Goal: Information Seeking & Learning: Learn about a topic

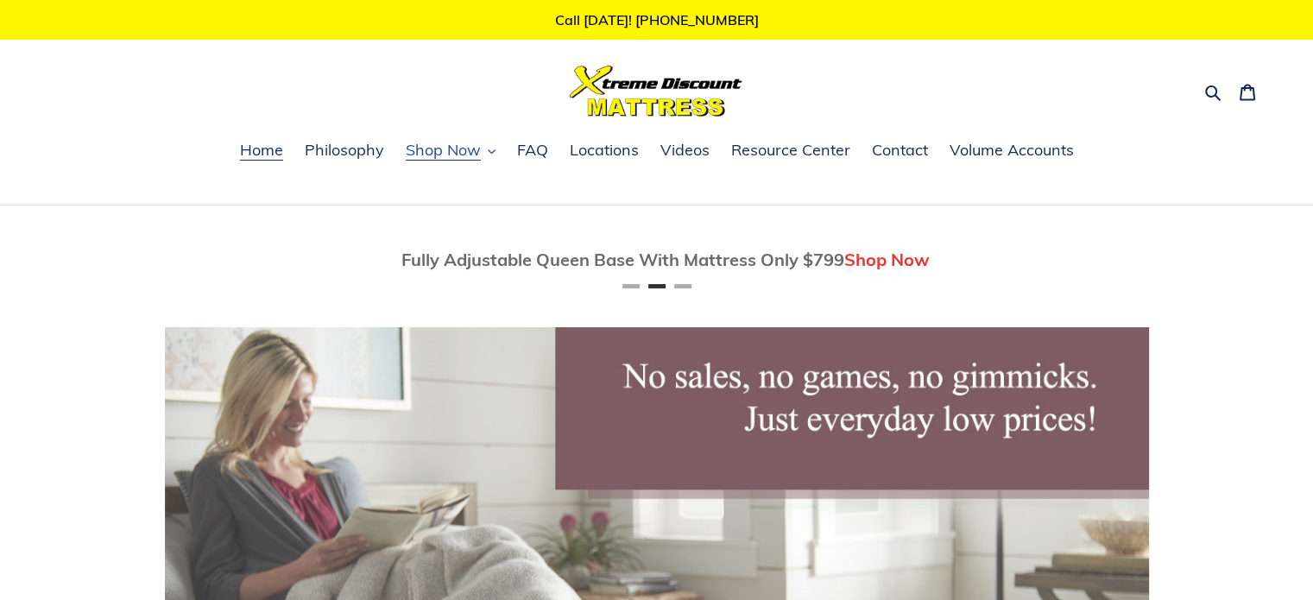
click at [471, 154] on span "Shop Now" at bounding box center [443, 150] width 75 height 21
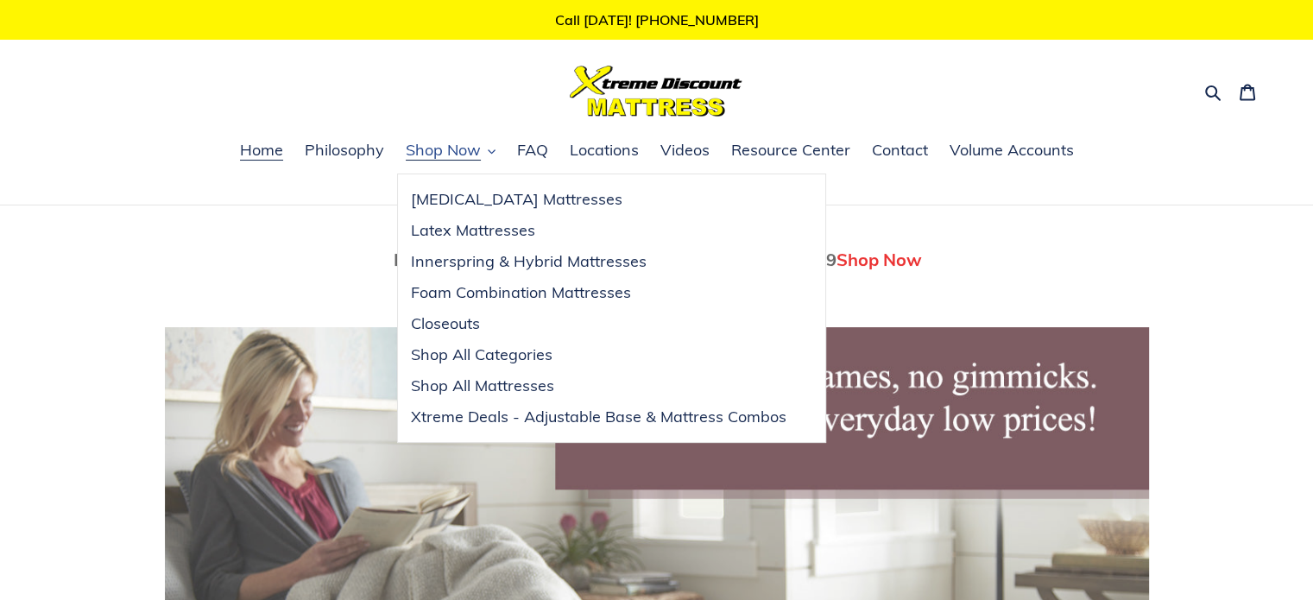
scroll to position [0, 984]
click at [612, 419] on span "Xtreme Deals - Adjustable Base & Mattress Combos" at bounding box center [598, 417] width 375 height 21
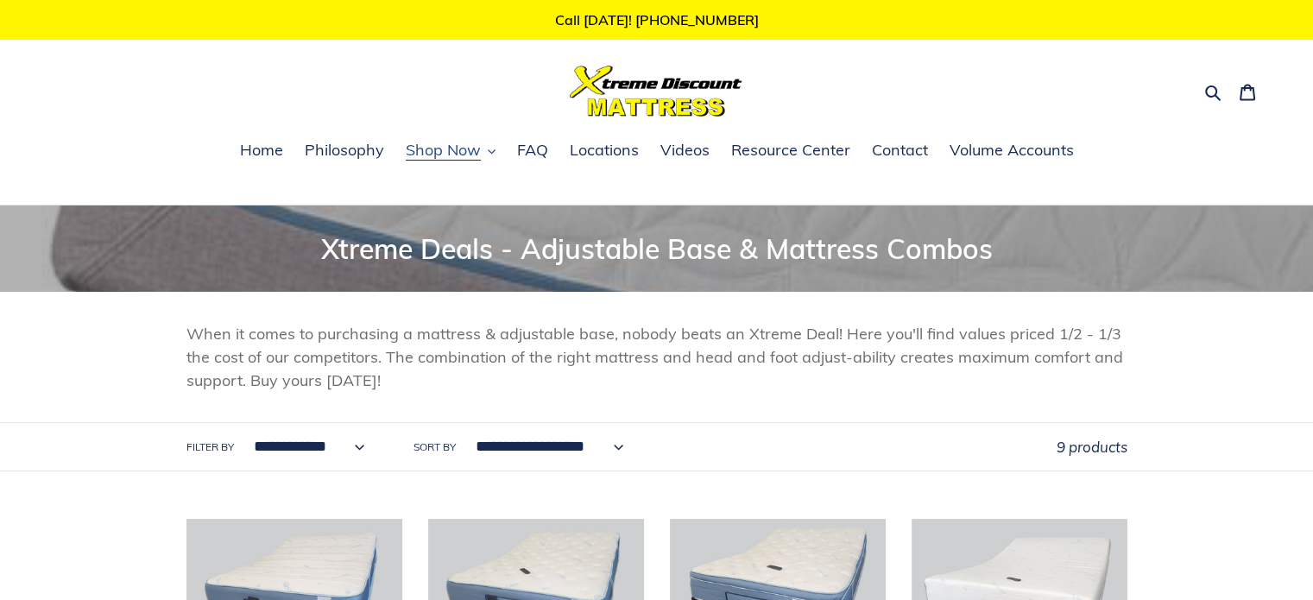
click at [454, 150] on span "Shop Now" at bounding box center [443, 150] width 75 height 21
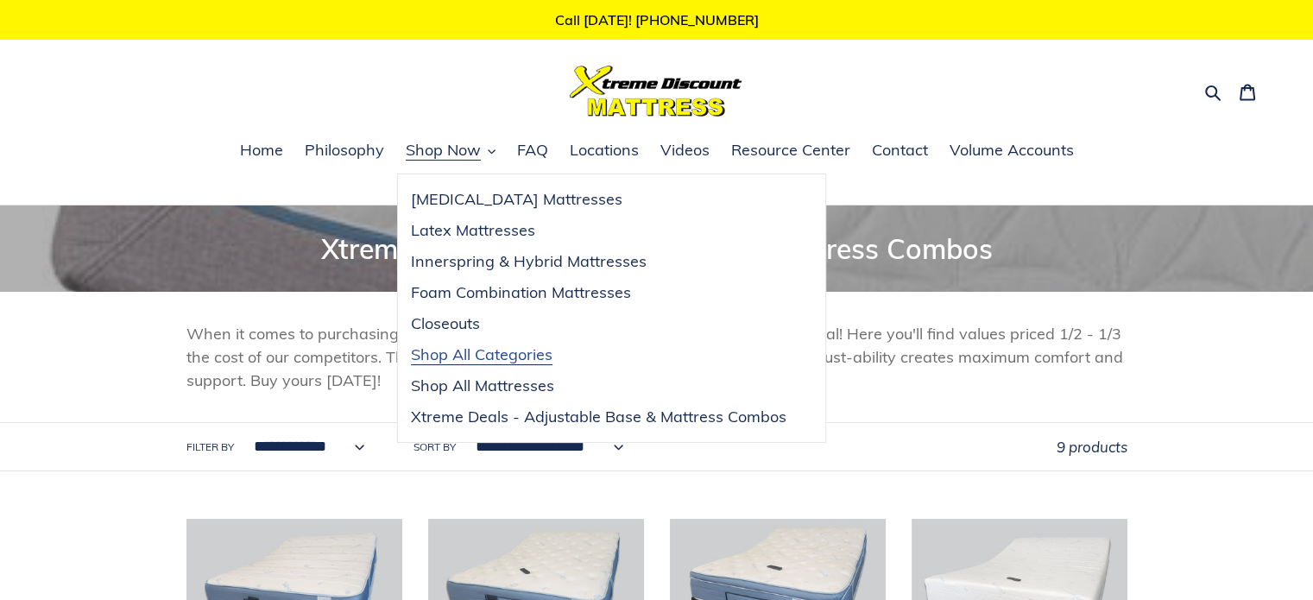
click at [505, 357] on span "Shop All Categories" at bounding box center [482, 354] width 142 height 21
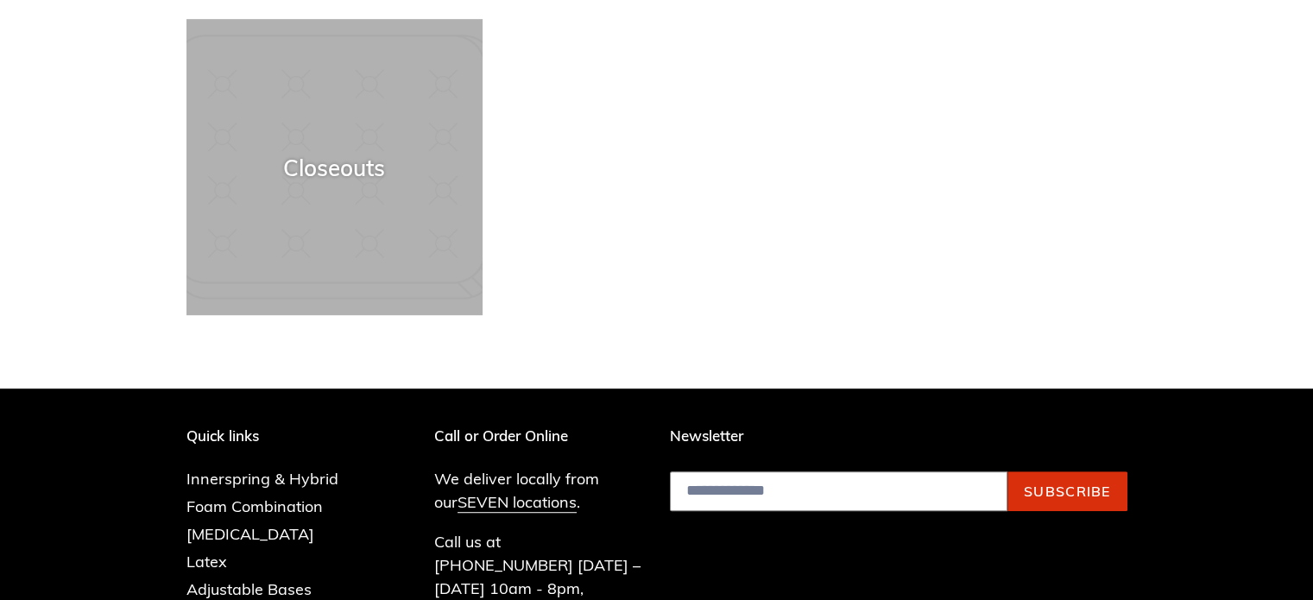
scroll to position [953, 0]
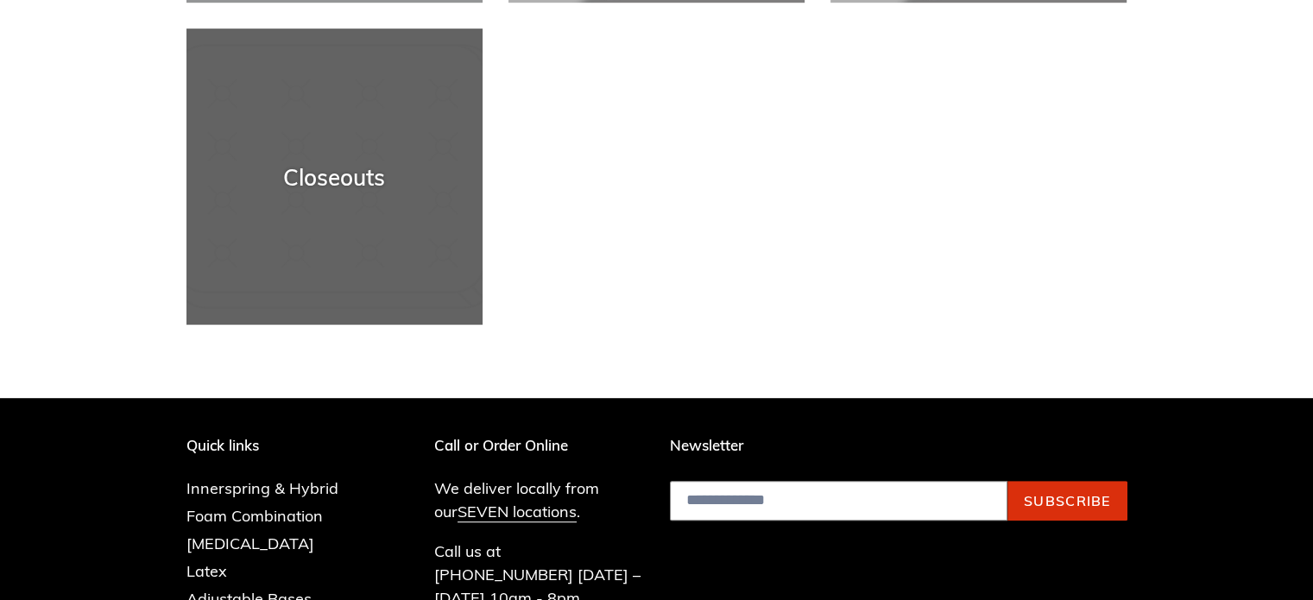
click at [323, 189] on div "Closeouts" at bounding box center [334, 176] width 296 height 27
click at [371, 185] on div "Closeouts" at bounding box center [334, 176] width 296 height 27
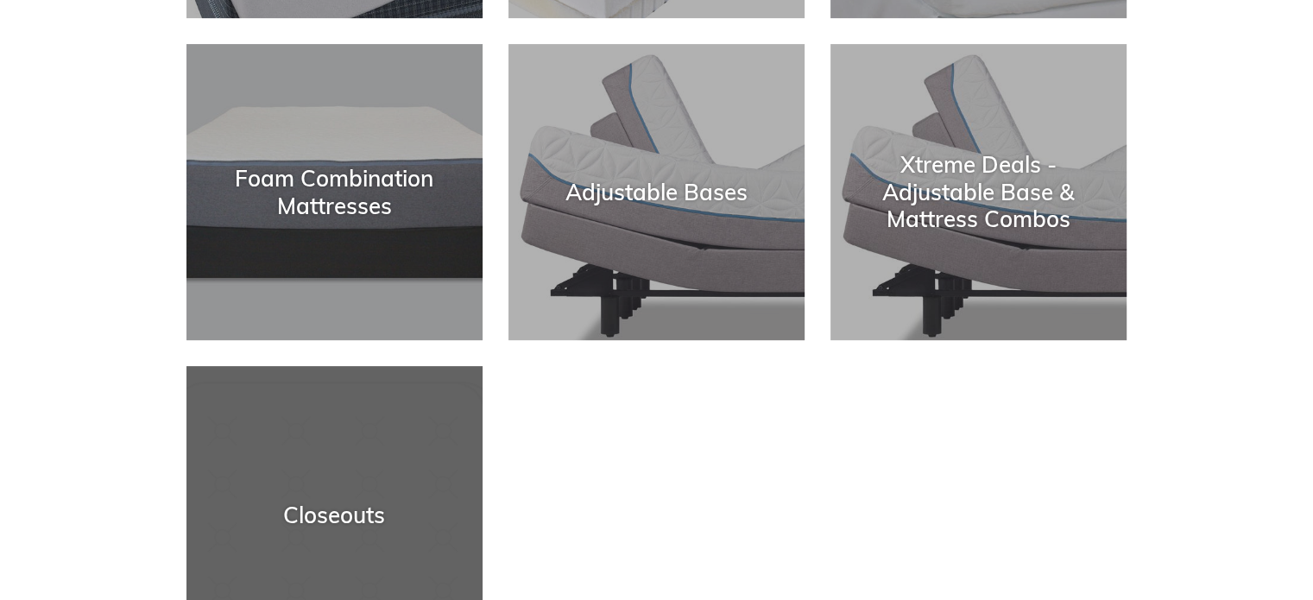
scroll to position [621, 0]
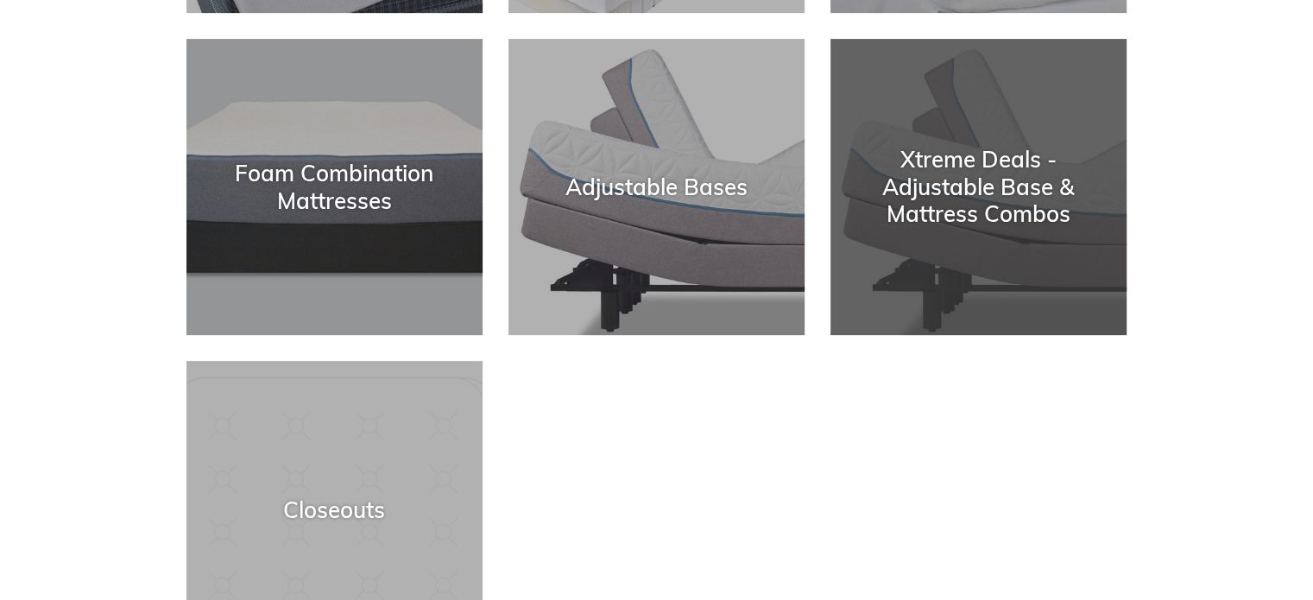
click at [932, 198] on div "Xtreme Deals - Adjustable Base & Mattress Combos" at bounding box center [978, 187] width 296 height 81
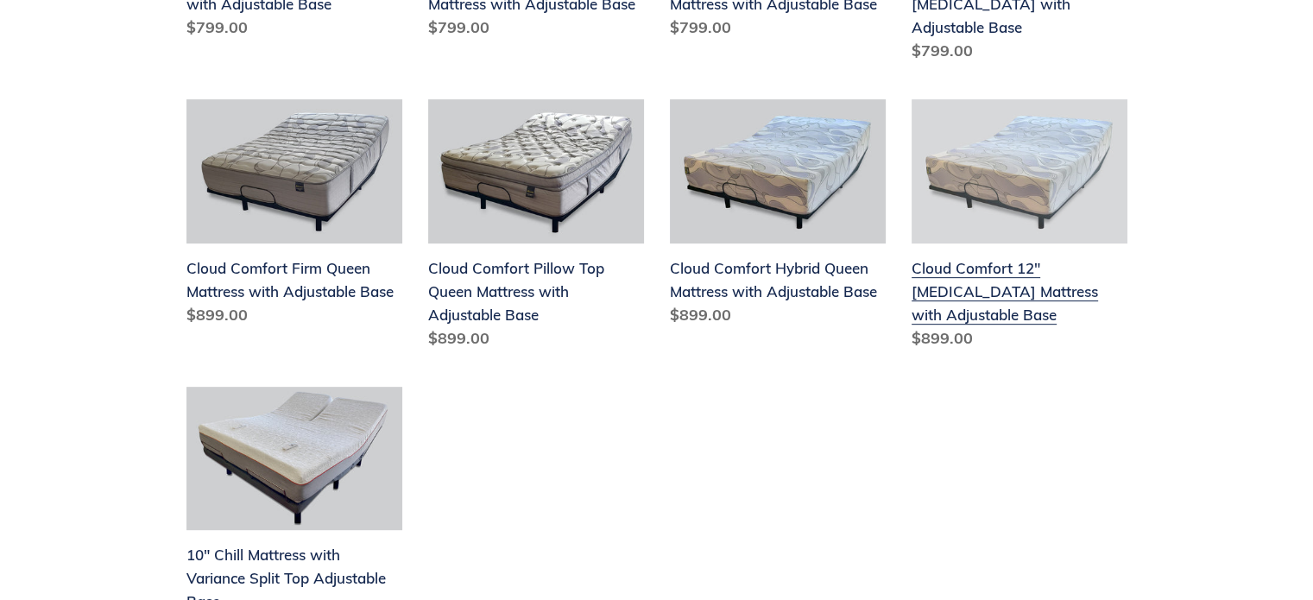
scroll to position [709, 0]
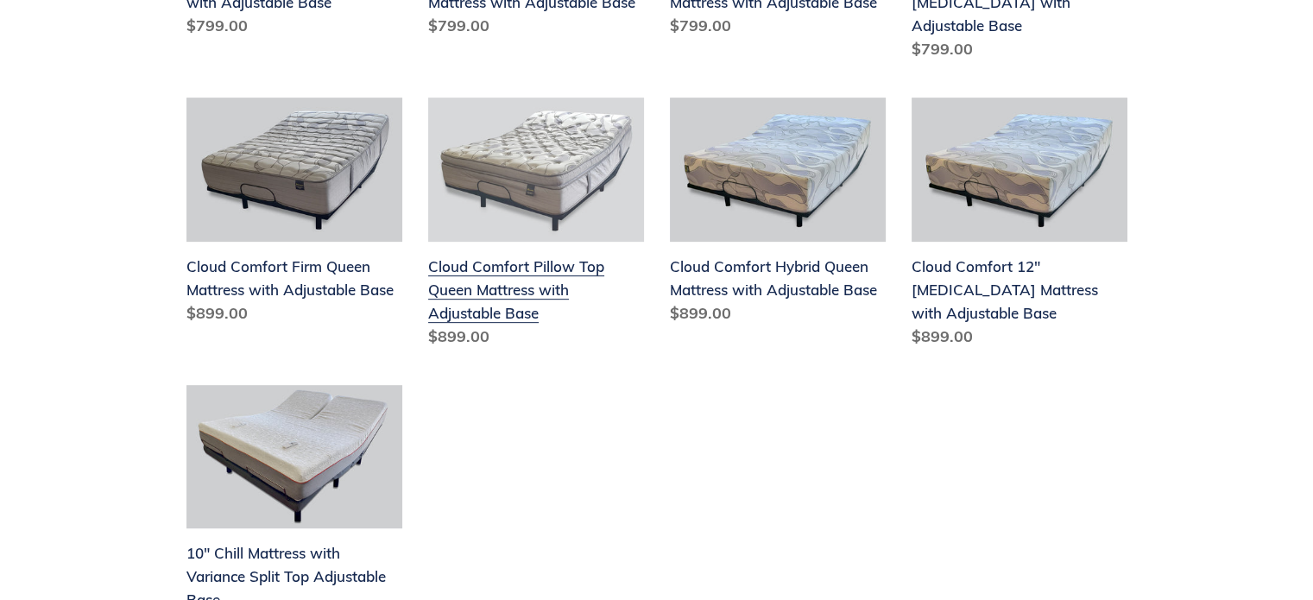
click at [468, 260] on link "Cloud Comfort Pillow Top Queen Mattress with Adjustable Base" at bounding box center [536, 226] width 216 height 257
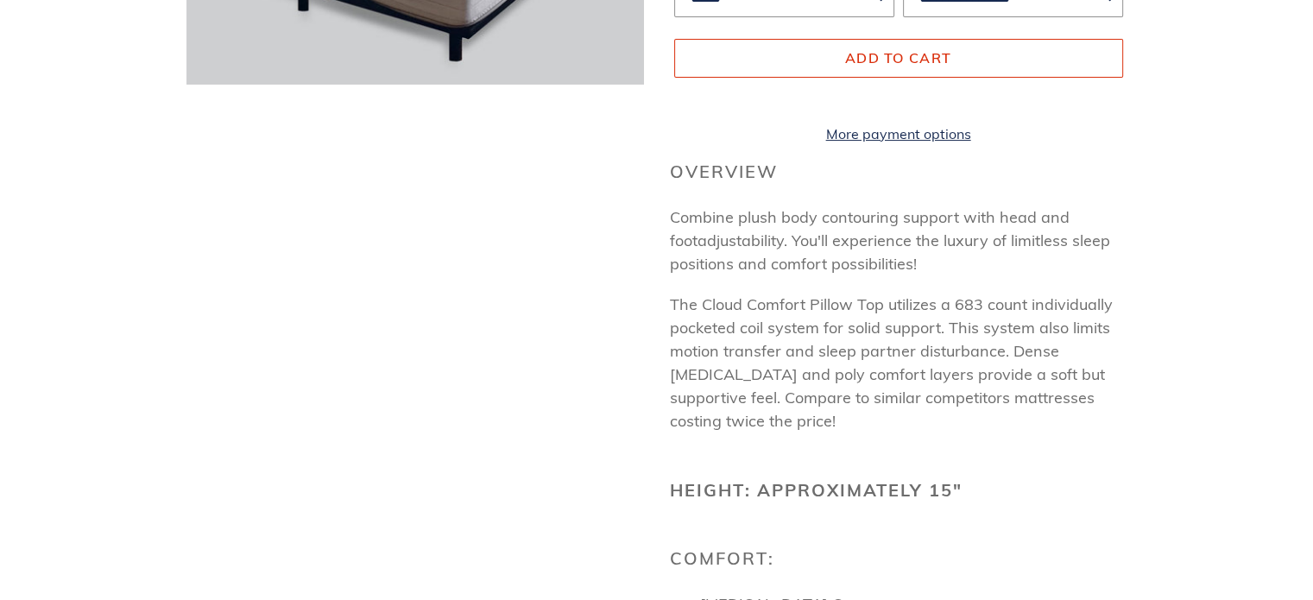
scroll to position [470, 0]
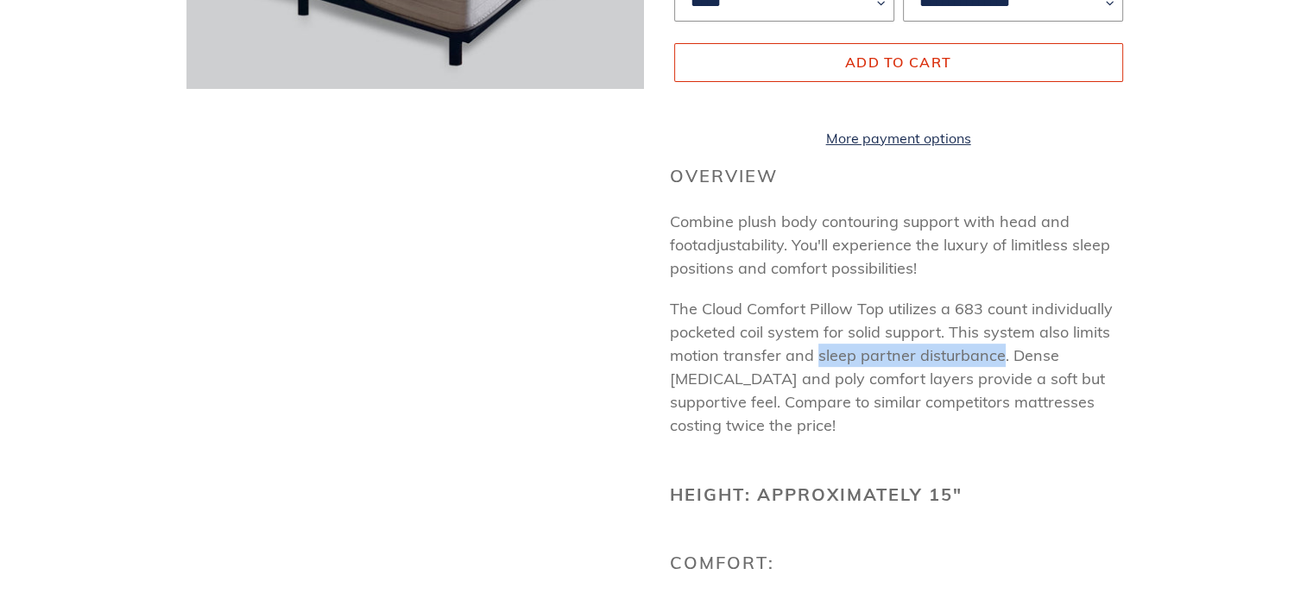
drag, startPoint x: 818, startPoint y: 380, endPoint x: 994, endPoint y: 369, distance: 176.4
click at [994, 369] on p "The Cloud Comfort Pillow Top utilizes a 683 count individually pocketed coil sy…" at bounding box center [898, 367] width 457 height 140
drag, startPoint x: 990, startPoint y: 415, endPoint x: 961, endPoint y: 427, distance: 31.7
click at [989, 416] on span "The Cloud Comfort Pillow Top utilizes a 683 count individually pocketed coil sy…" at bounding box center [891, 367] width 443 height 136
drag, startPoint x: 837, startPoint y: 423, endPoint x: 974, endPoint y: 416, distance: 137.4
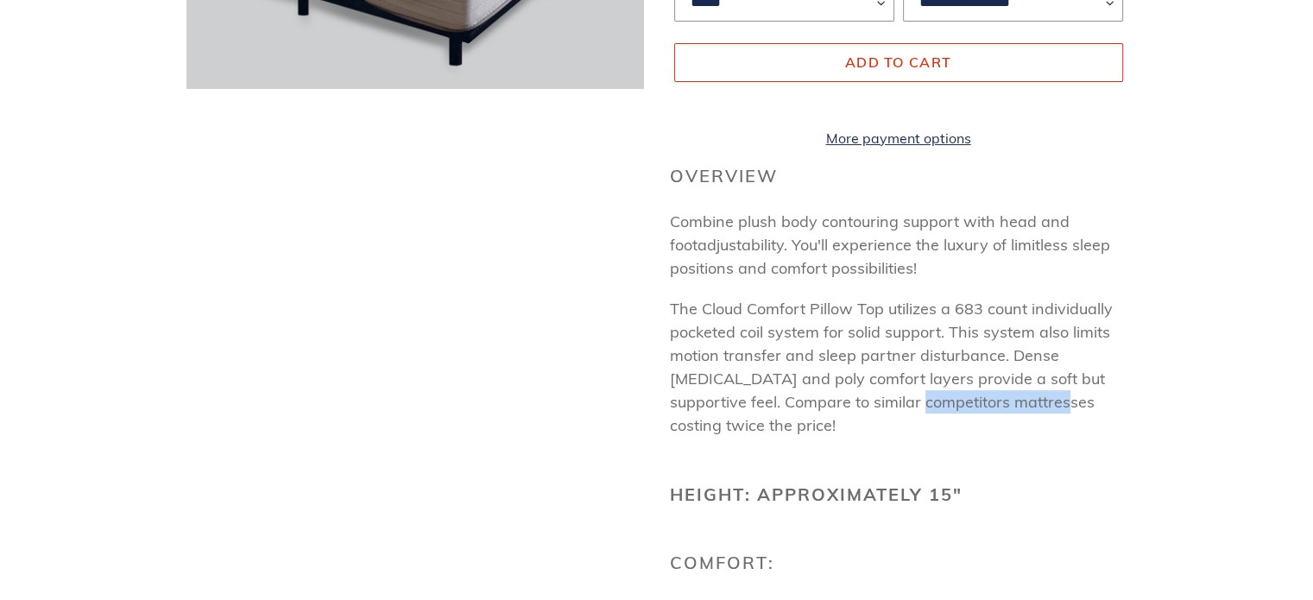
click at [974, 416] on span "The Cloud Comfort Pillow Top utilizes a 683 count individually pocketed coil sy…" at bounding box center [891, 367] width 443 height 136
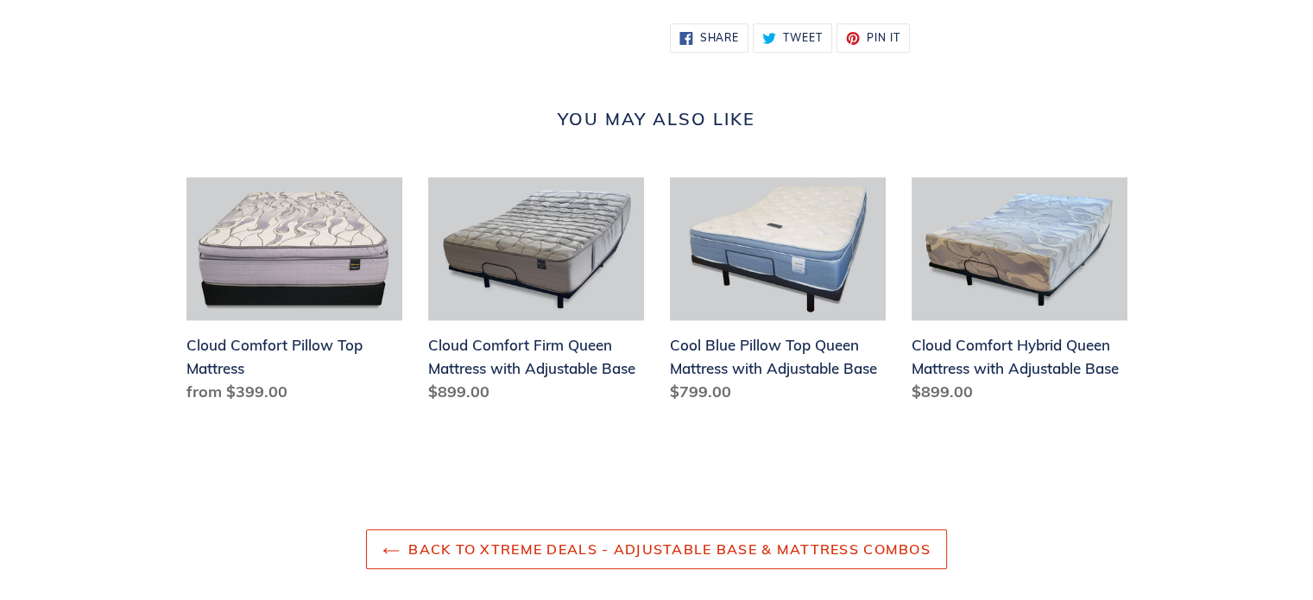
scroll to position [1751, 0]
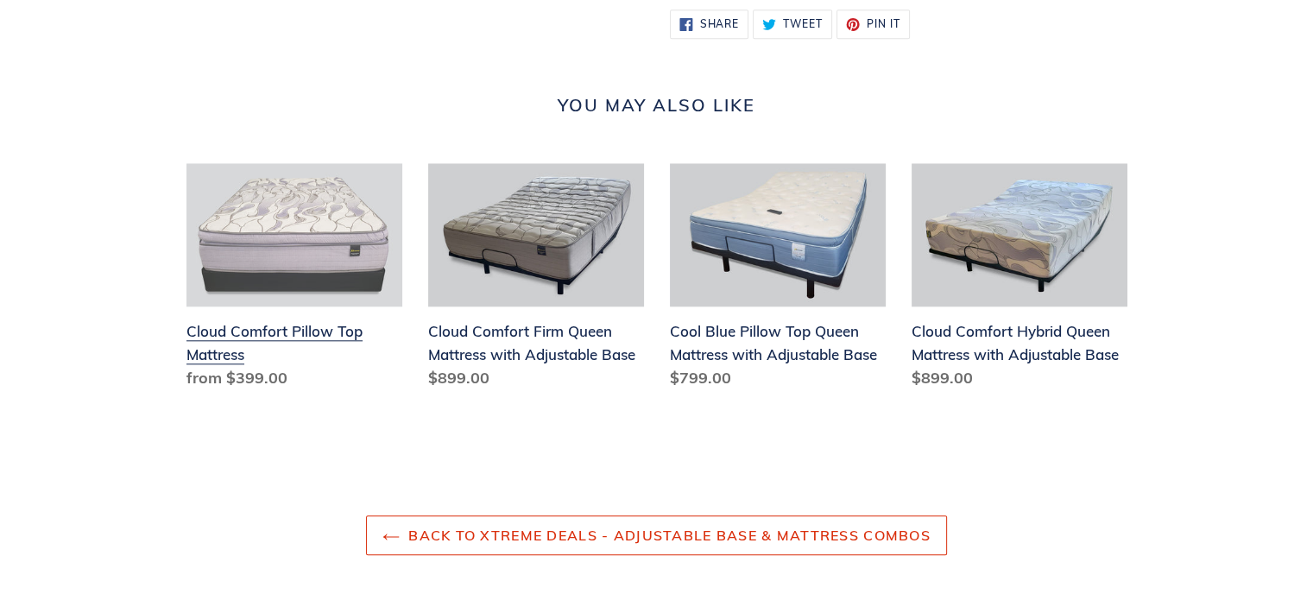
click at [304, 345] on link "Cloud Comfort Pillow Top Mattress" at bounding box center [294, 280] width 216 height 234
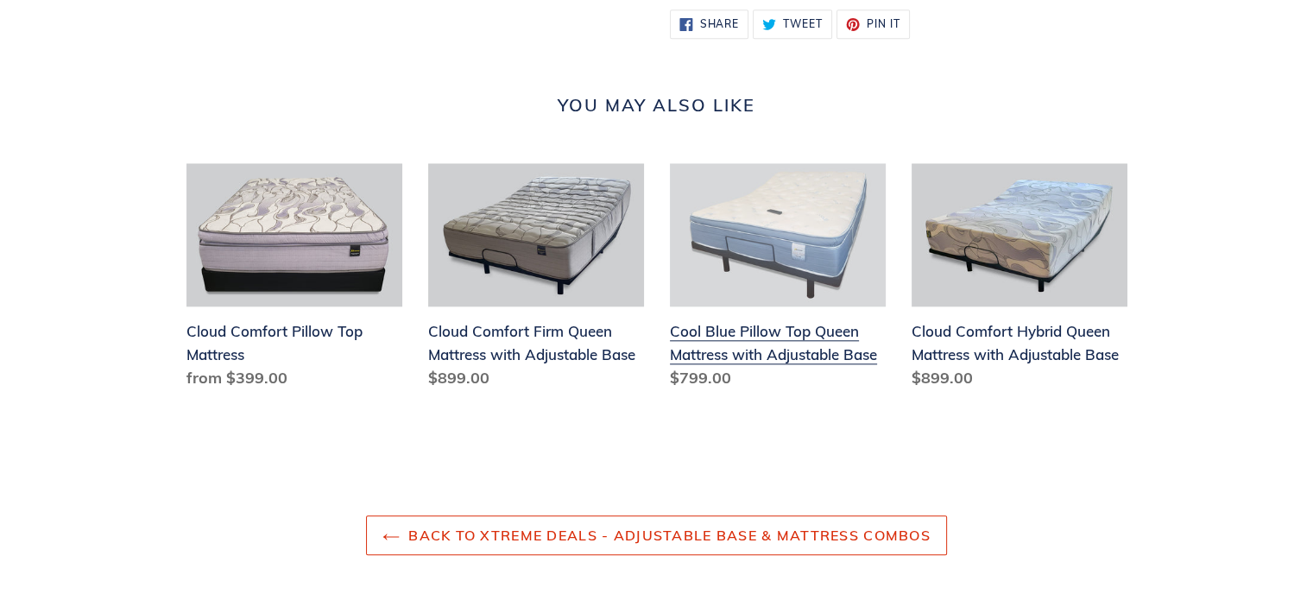
click at [804, 230] on link "Cool Blue Pillow Top Queen Mattress with Adjustable Base" at bounding box center [778, 280] width 216 height 234
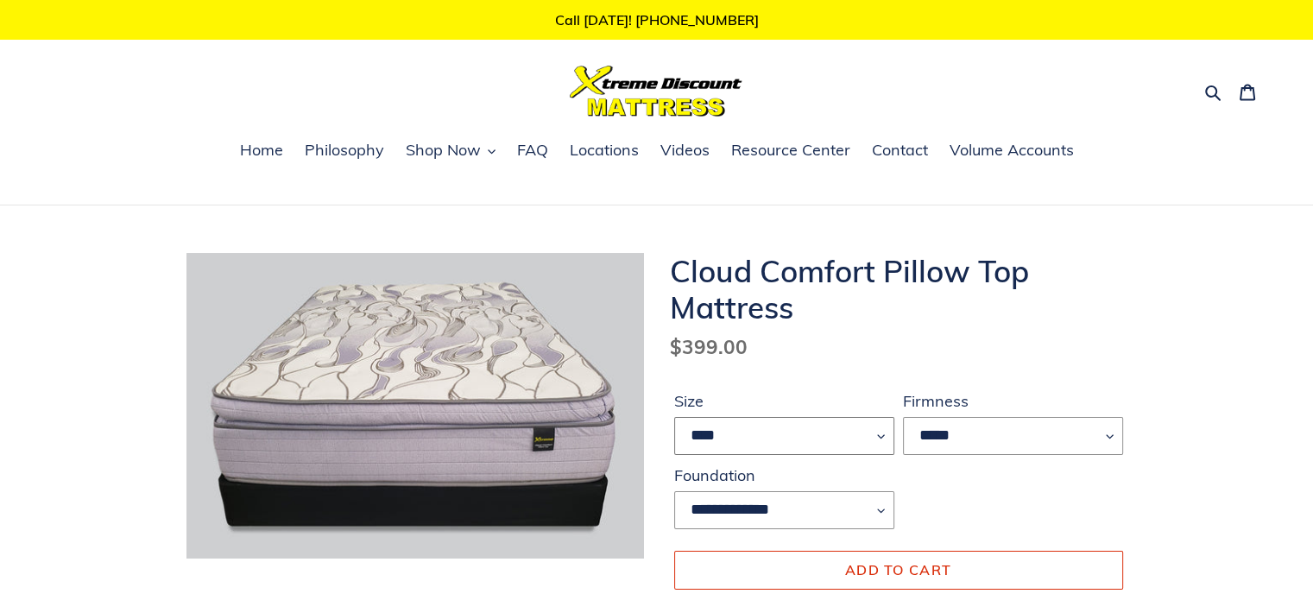
click at [712, 429] on select "**** ******* **** ***** ****" at bounding box center [784, 436] width 220 height 38
select select "*****"
click at [674, 417] on select "**** ******* **** ***** ****" at bounding box center [784, 436] width 220 height 38
click at [939, 432] on select "*****" at bounding box center [1013, 436] width 220 height 38
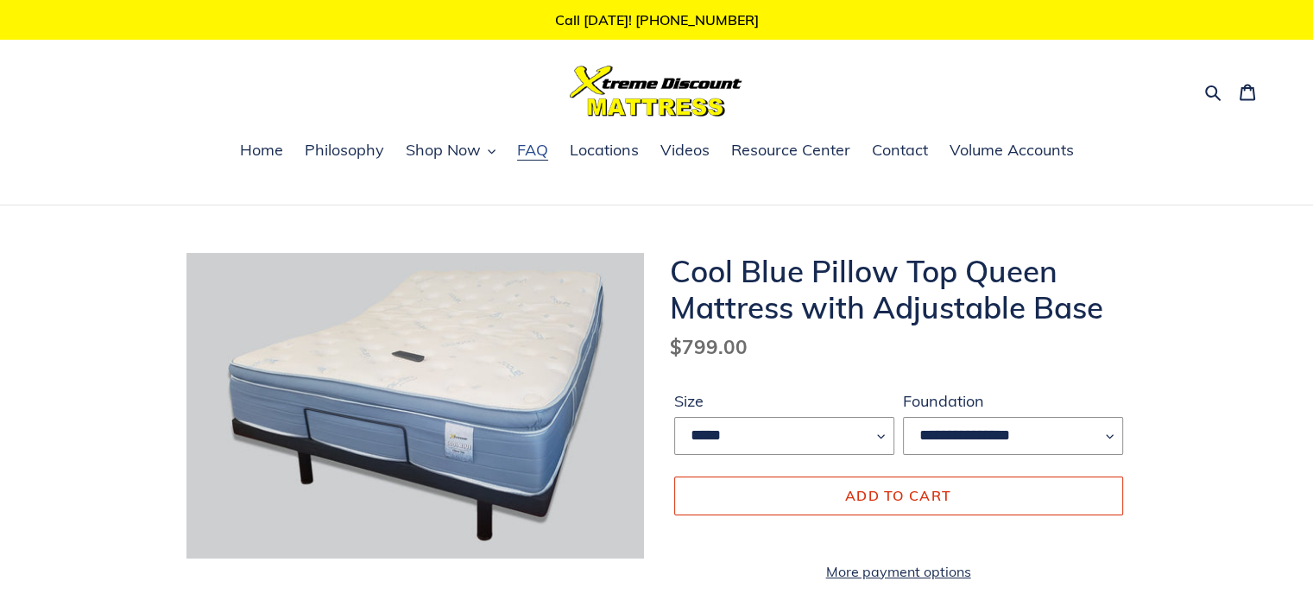
click at [530, 161] on link "FAQ" at bounding box center [532, 151] width 48 height 26
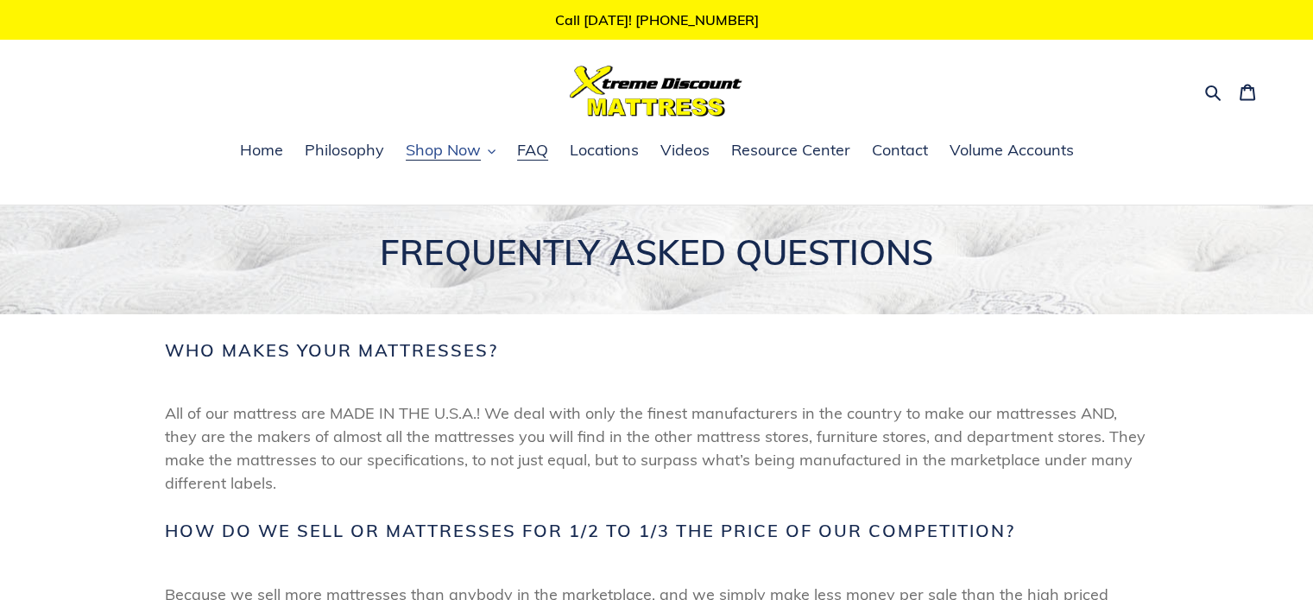
click at [436, 155] on span "Shop Now" at bounding box center [443, 150] width 75 height 21
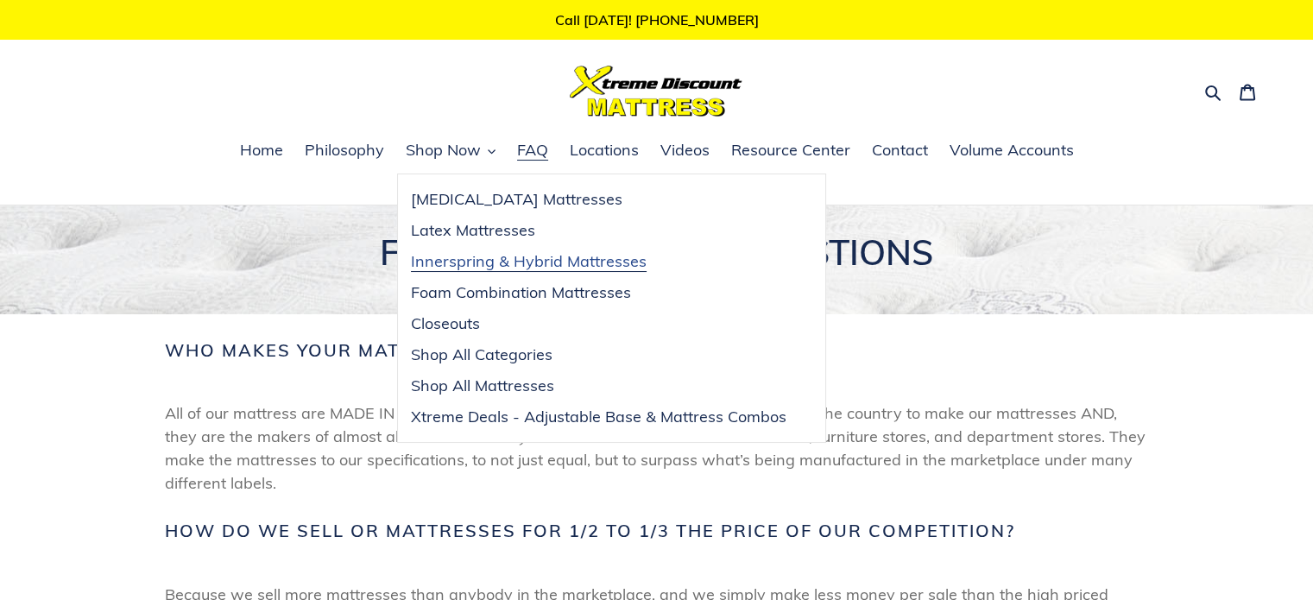
click at [532, 261] on span "Innerspring & Hybrid Mattresses" at bounding box center [529, 261] width 236 height 21
